Goal: Information Seeking & Learning: Find specific page/section

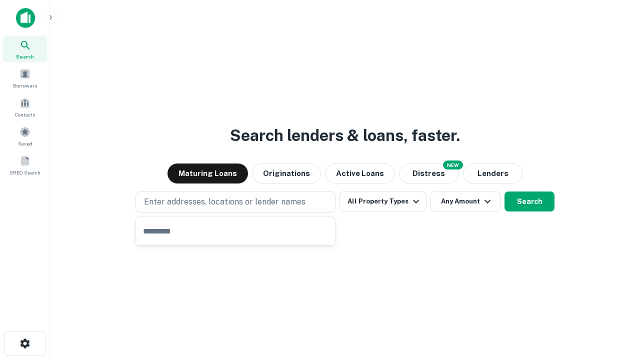
type input "**********"
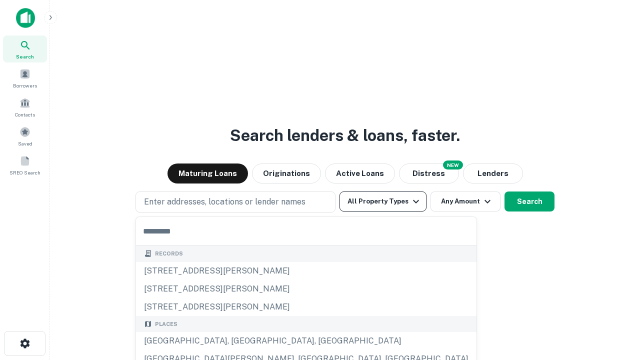
click at [383, 201] on button "All Property Types" at bounding box center [382, 201] width 87 height 20
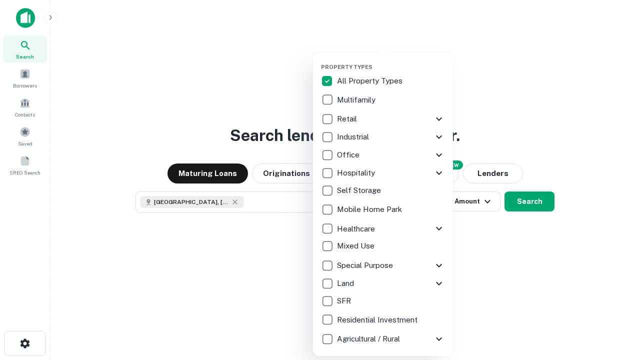
click at [391, 60] on button "button" at bounding box center [391, 60] width 140 height 0
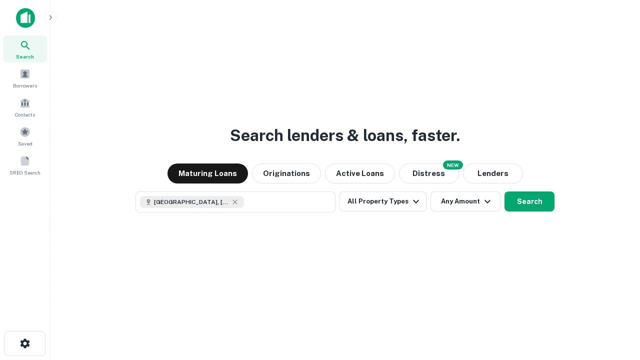
scroll to position [16, 0]
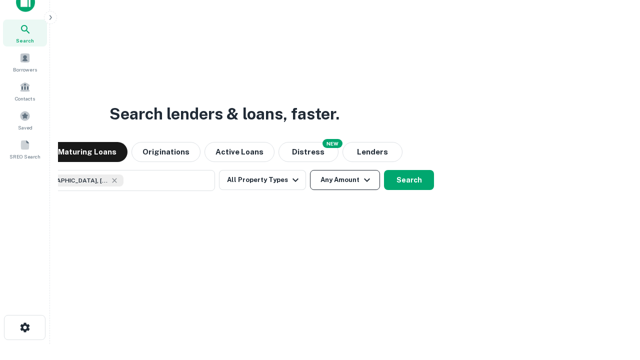
click at [310, 170] on button "Any Amount" at bounding box center [345, 180] width 70 height 20
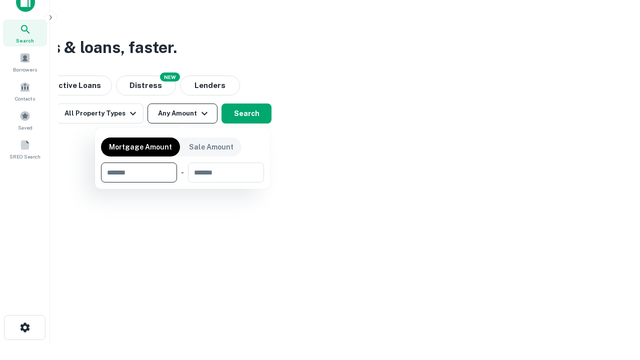
type input "*******"
click at [182, 182] on button "button" at bounding box center [182, 182] width 163 height 0
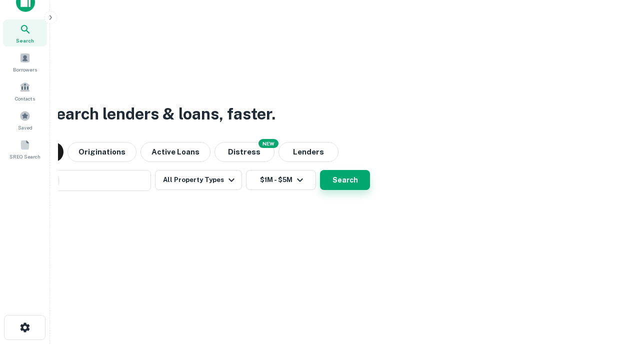
click at [320, 170] on button "Search" at bounding box center [345, 180] width 50 height 20
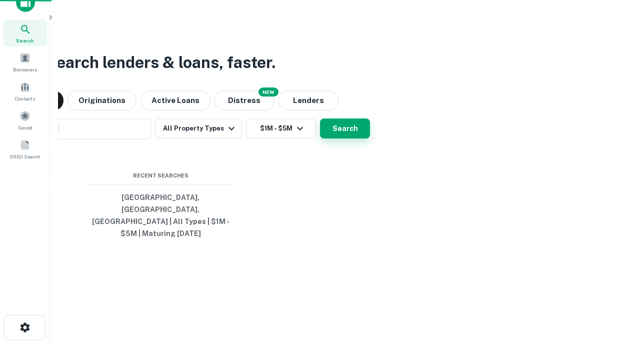
scroll to position [32, 283]
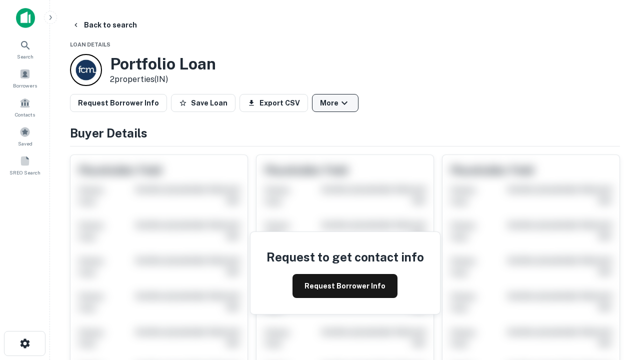
click at [335, 103] on button "More" at bounding box center [335, 103] width 46 height 18
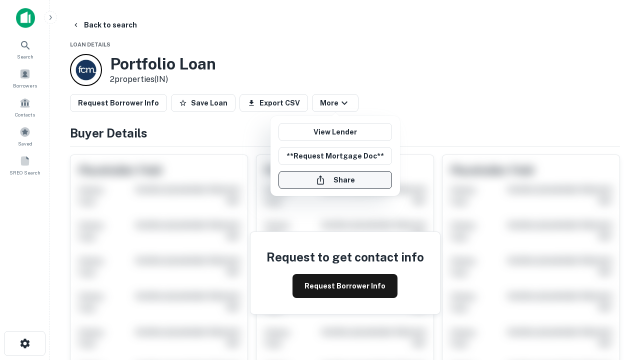
click at [335, 180] on button "Share" at bounding box center [334, 180] width 113 height 18
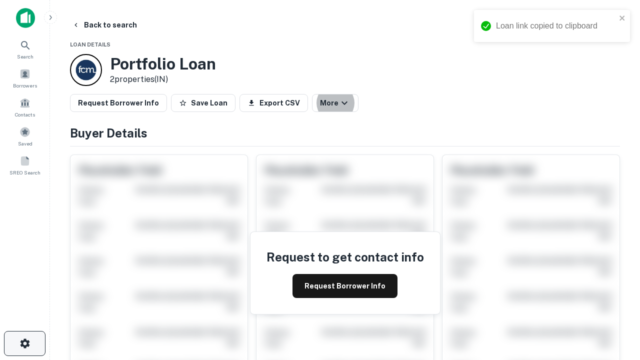
click at [24, 343] on icon "button" at bounding box center [25, 343] width 12 height 12
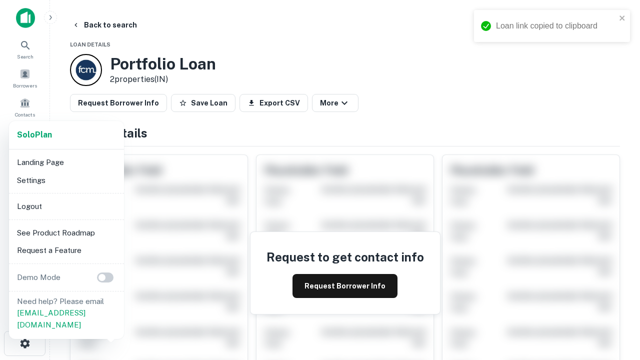
click at [66, 206] on li "Logout" at bounding box center [66, 206] width 107 height 18
